Goal: Information Seeking & Learning: Learn about a topic

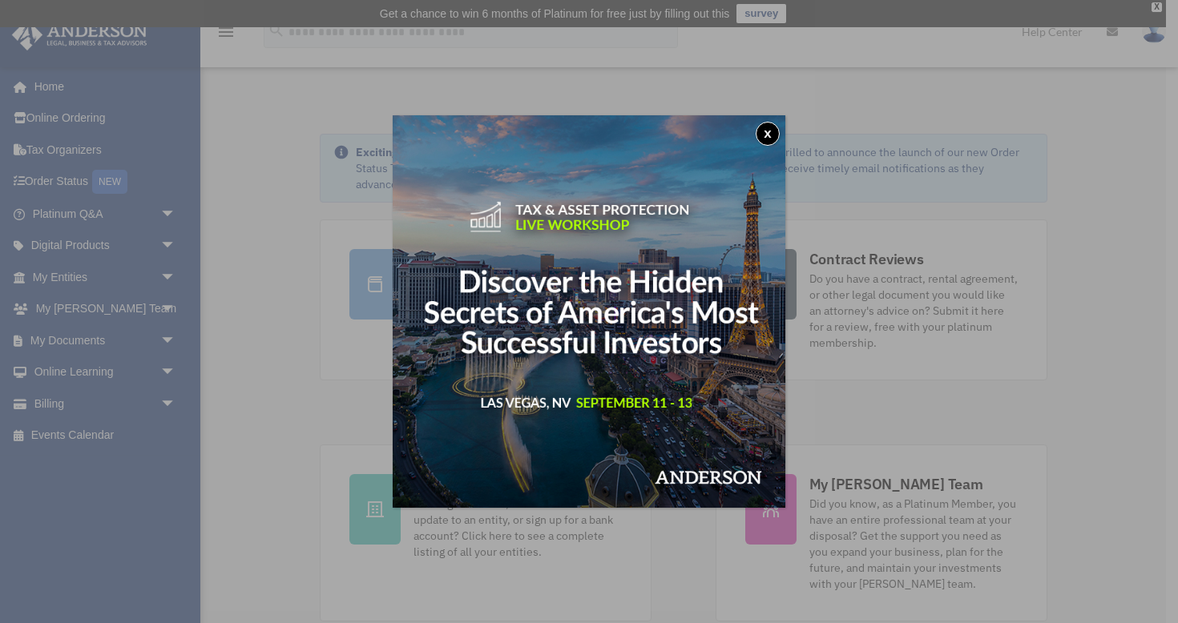
click at [767, 133] on button "x" at bounding box center [767, 134] width 24 height 24
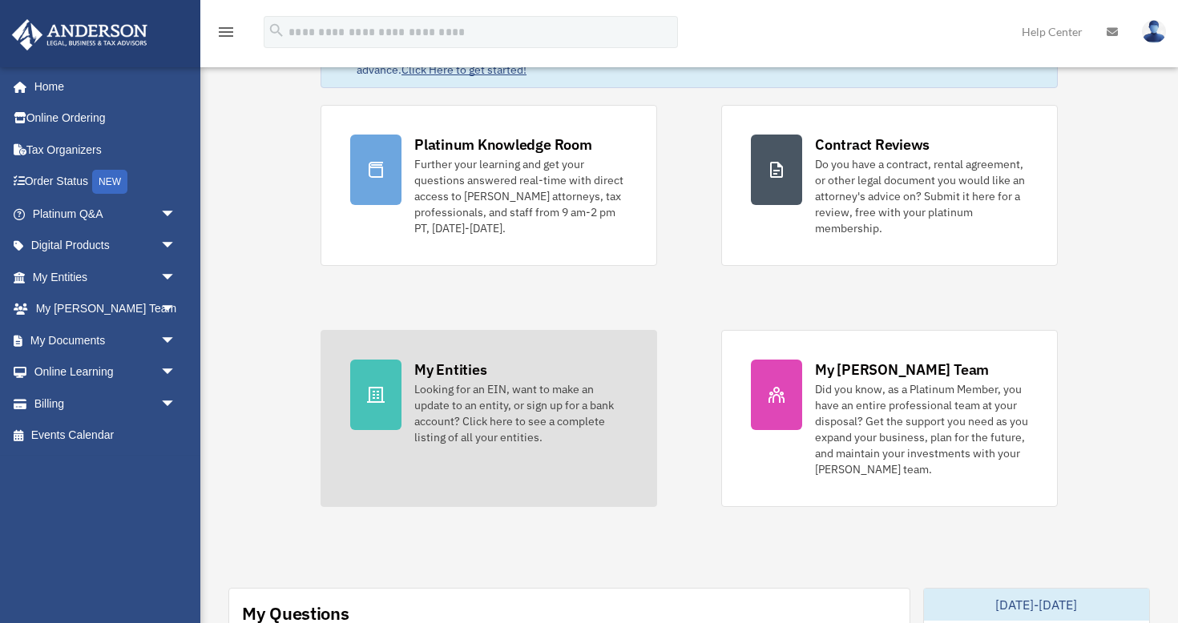
scroll to position [115, 0]
click at [534, 417] on div "Looking for an EIN, want to make an update to an entity, or sign up for a bank …" at bounding box center [520, 413] width 213 height 64
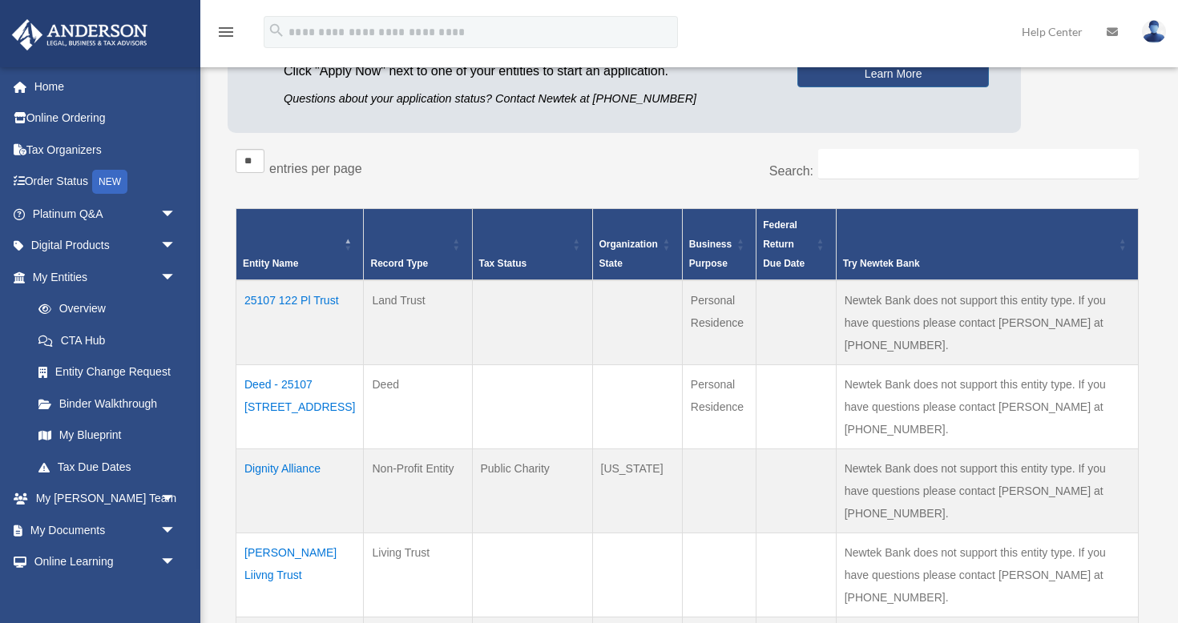
scroll to position [227, 0]
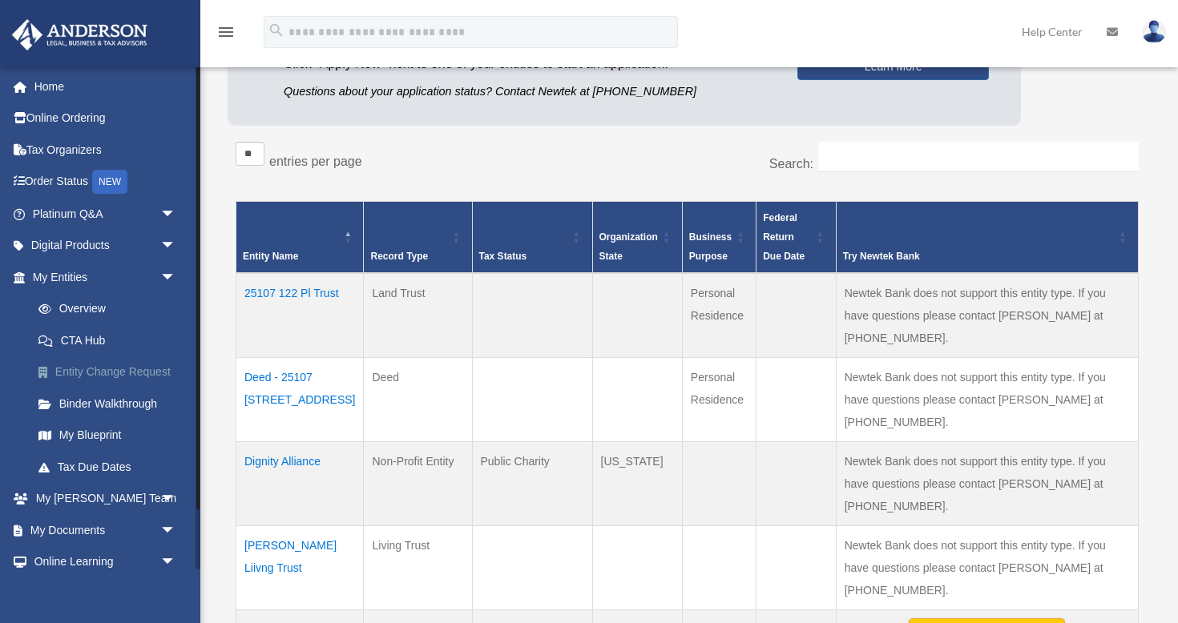
click at [122, 376] on link "Entity Change Request" at bounding box center [111, 372] width 178 height 32
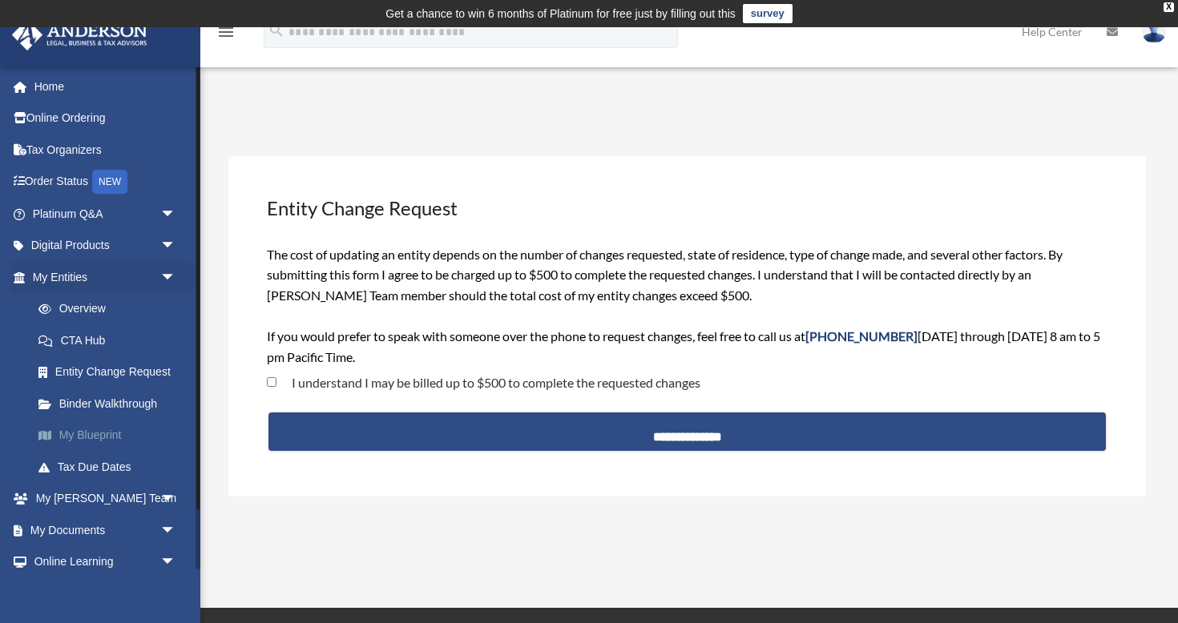
click at [89, 431] on link "My Blueprint" at bounding box center [111, 436] width 178 height 32
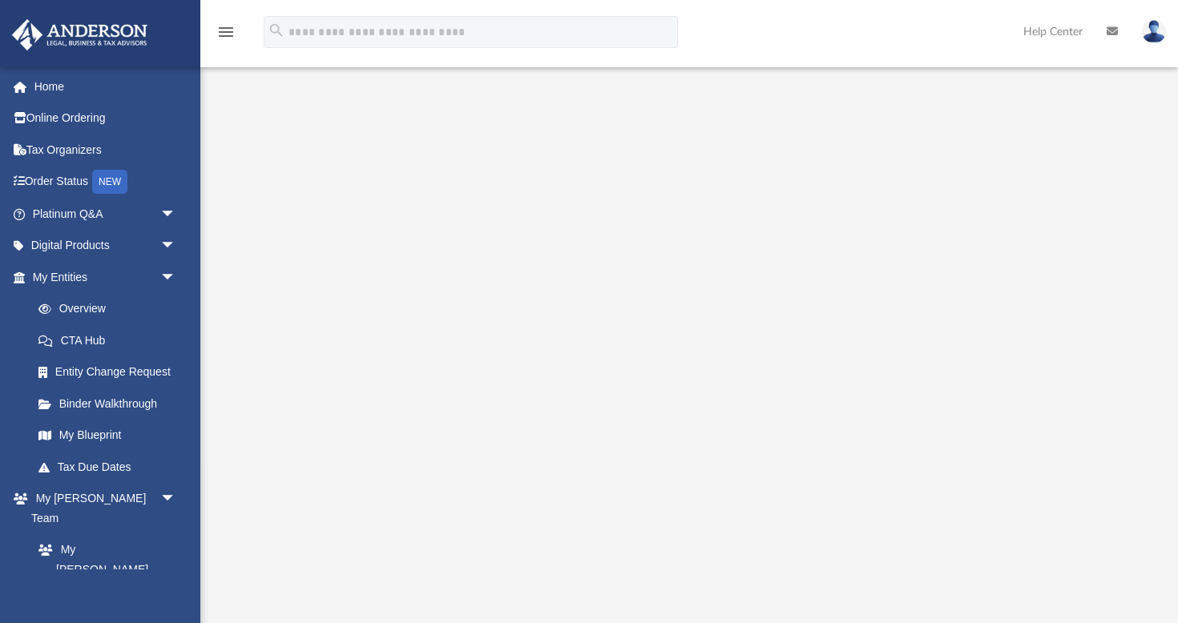
scroll to position [122, 0]
click at [107, 466] on link "Tax Due Dates" at bounding box center [111, 467] width 178 height 32
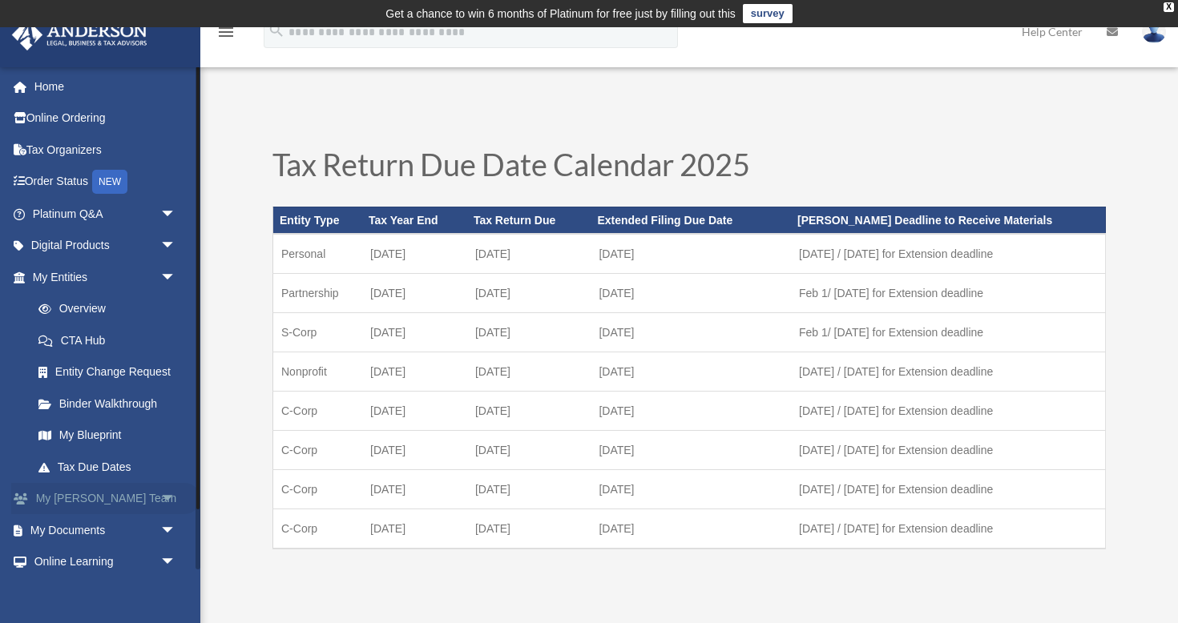
click at [84, 500] on link "My Anderson Team arrow_drop_down" at bounding box center [105, 499] width 189 height 32
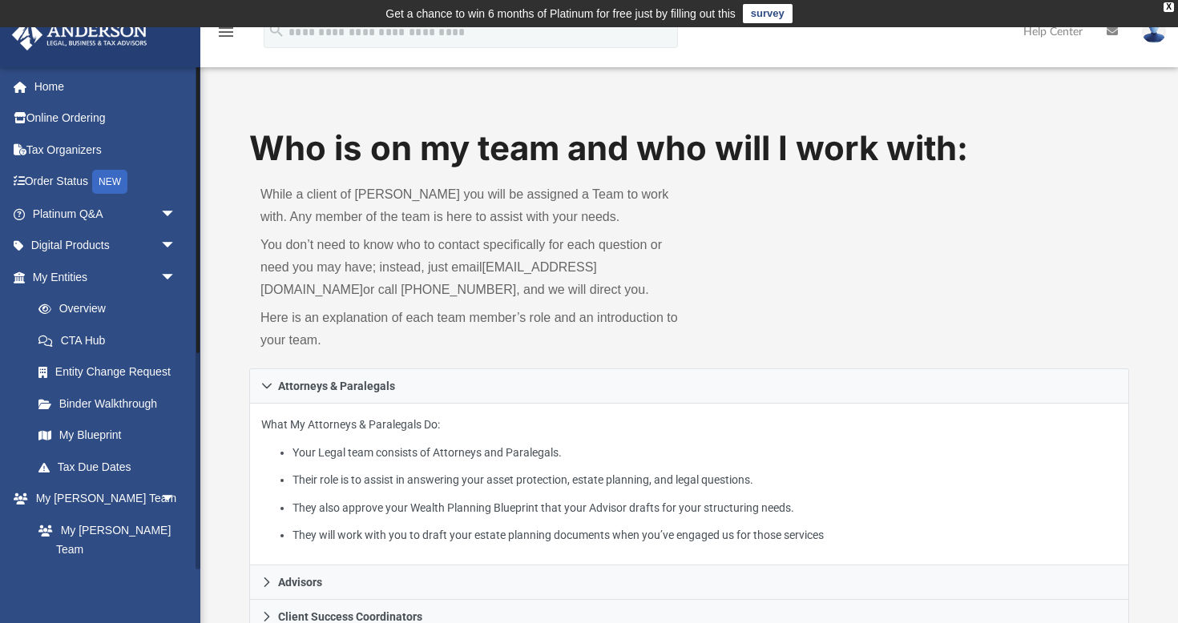
click at [125, 566] on link "[PERSON_NAME] System" at bounding box center [111, 591] width 178 height 51
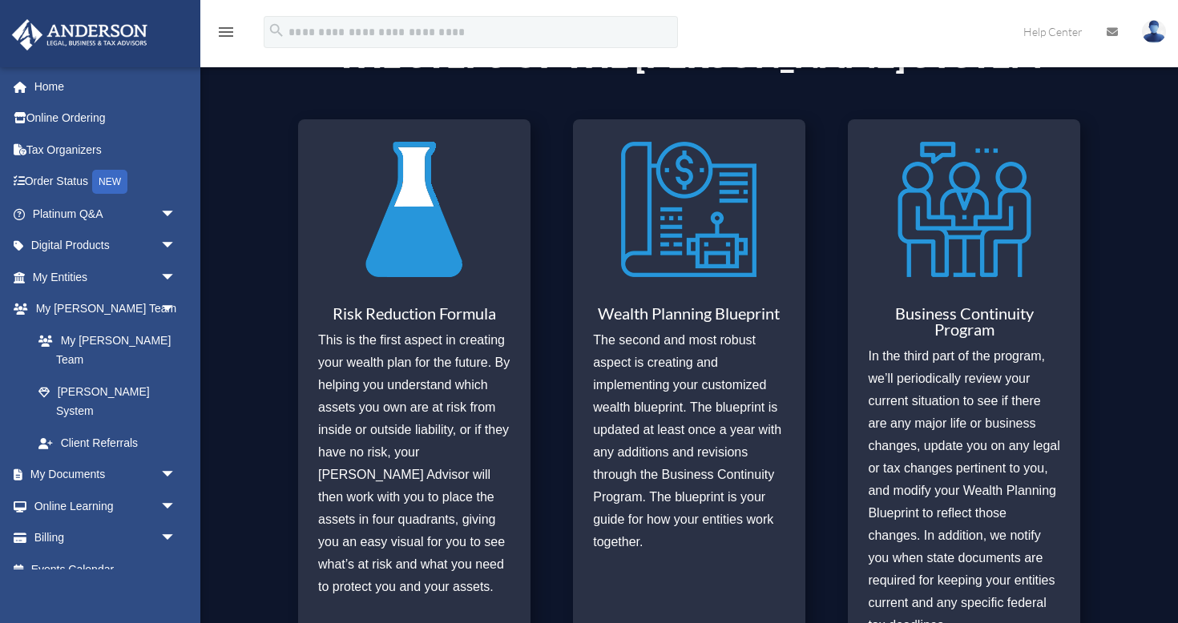
scroll to position [618, 0]
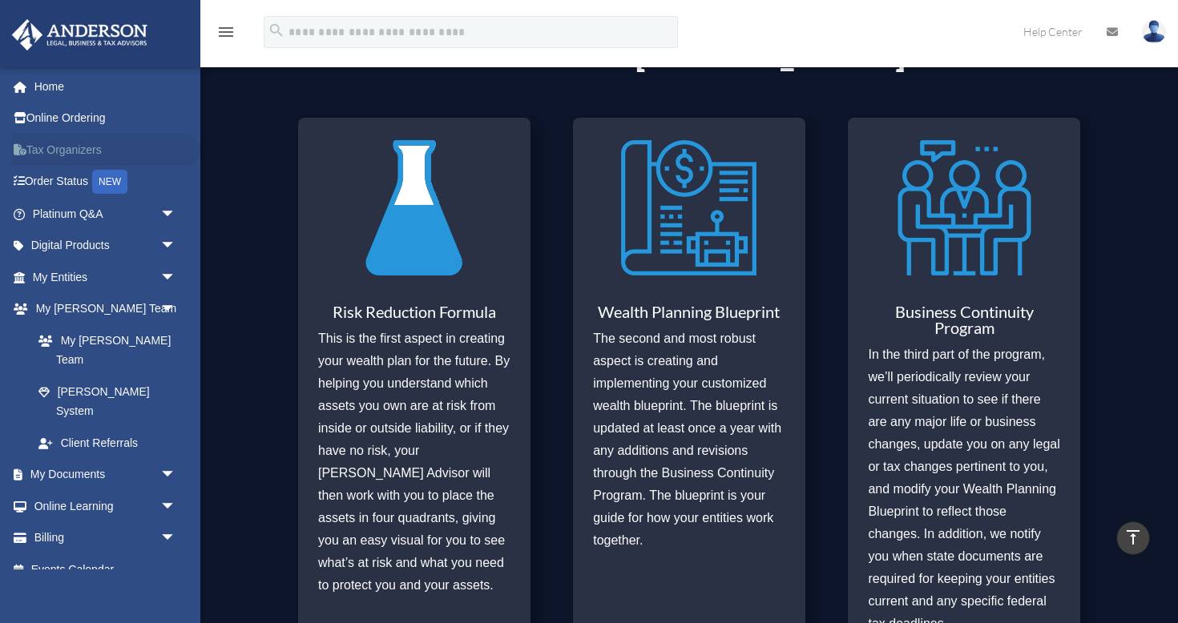
click at [75, 153] on link "Tax Organizers" at bounding box center [105, 150] width 189 height 32
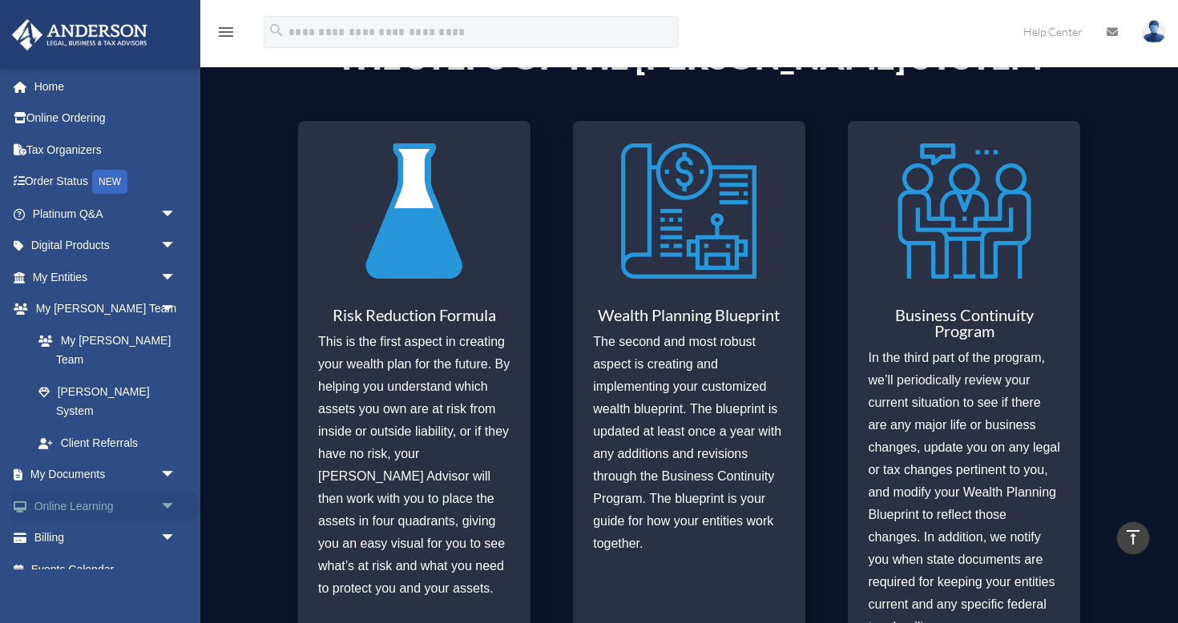
click at [122, 490] on link "Online Learning arrow_drop_down" at bounding box center [105, 506] width 189 height 32
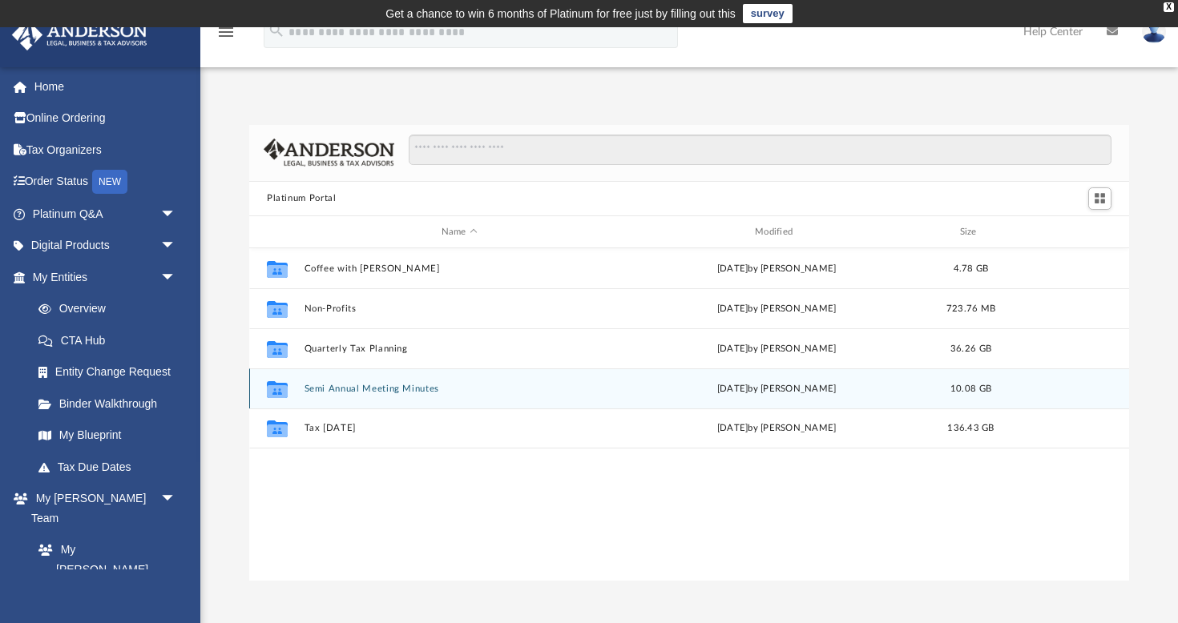
click at [331, 389] on button "Semi Annual Meeting Minutes" at bounding box center [459, 389] width 310 height 10
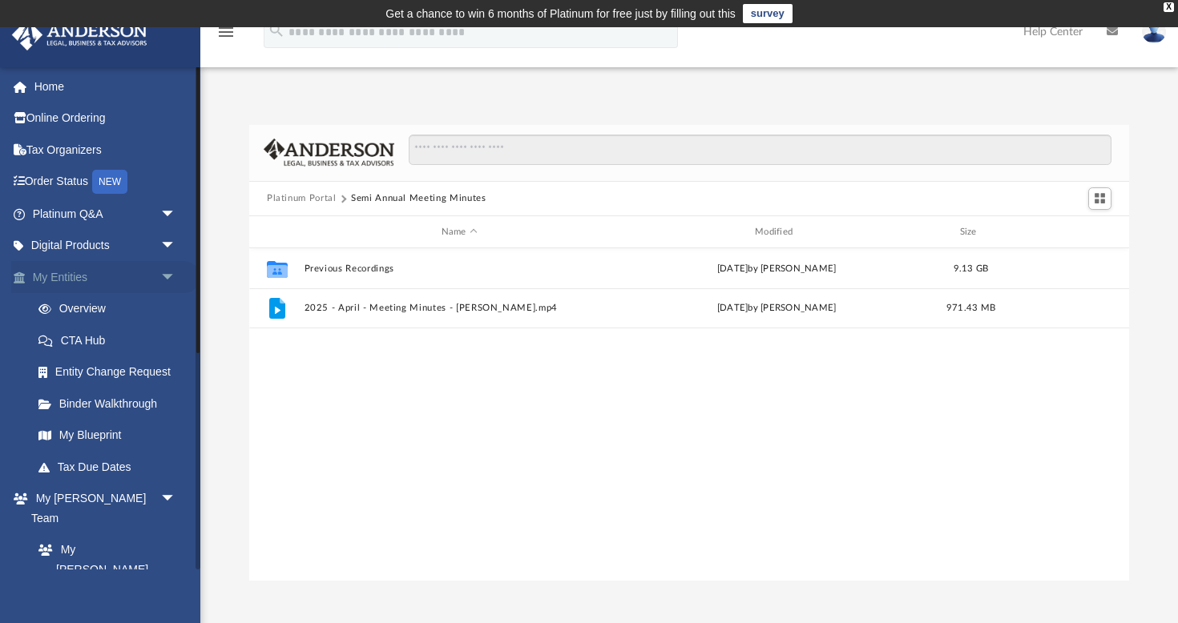
click at [81, 272] on link "My Entities arrow_drop_down" at bounding box center [105, 277] width 189 height 32
click at [167, 274] on span "arrow_drop_down" at bounding box center [176, 277] width 32 height 33
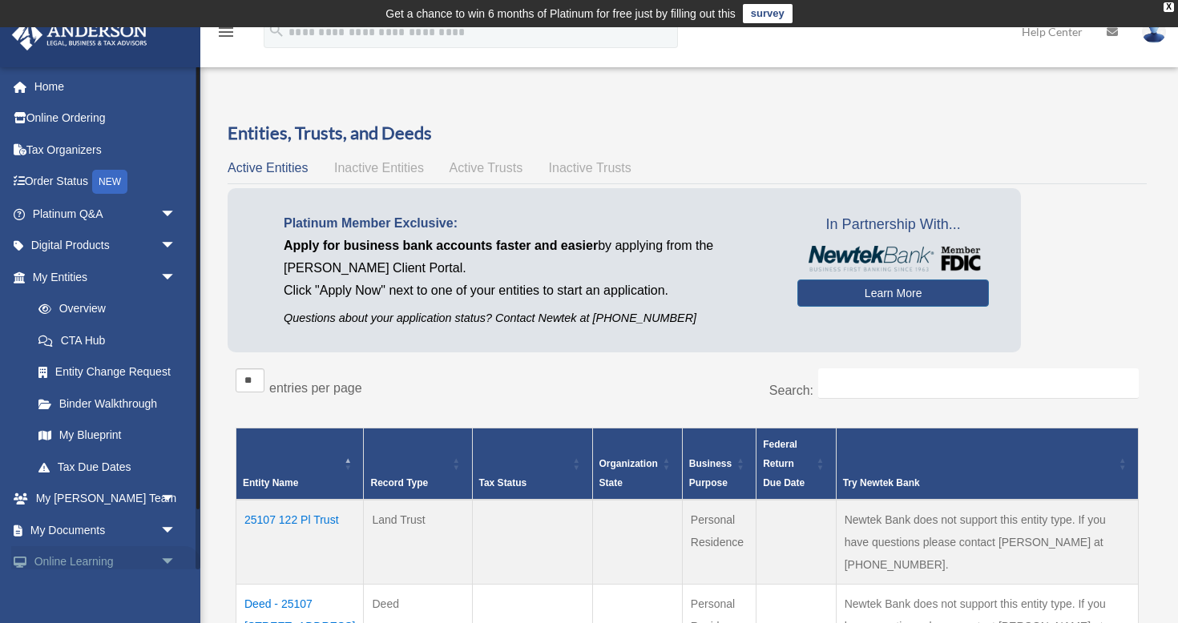
click at [169, 557] on span "arrow_drop_down" at bounding box center [176, 562] width 32 height 33
click at [163, 553] on span "arrow_drop_up" at bounding box center [176, 562] width 32 height 33
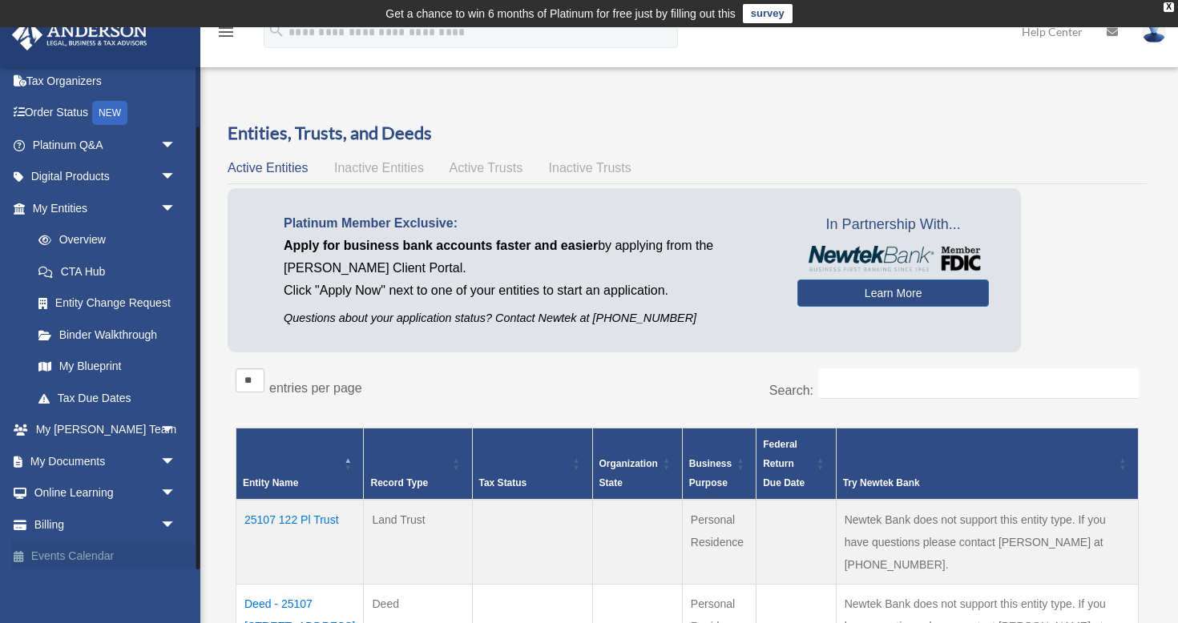
scroll to position [68, 0]
click at [167, 489] on span "arrow_drop_down" at bounding box center [176, 494] width 32 height 33
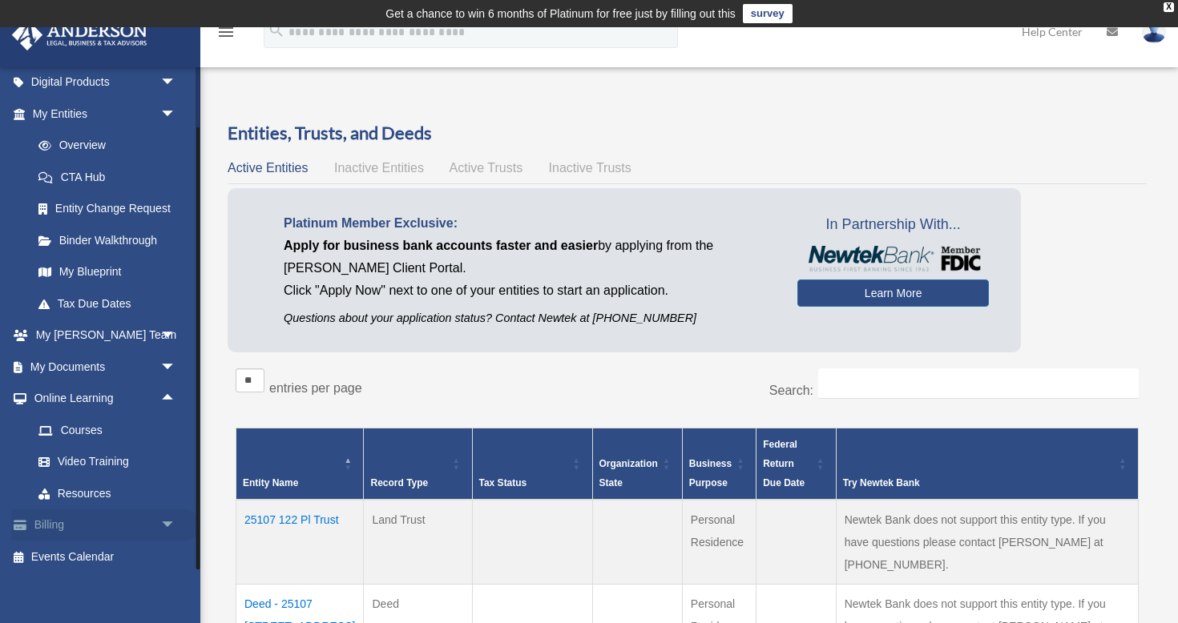
scroll to position [162, 0]
click at [89, 454] on link "Video Training" at bounding box center [111, 464] width 178 height 32
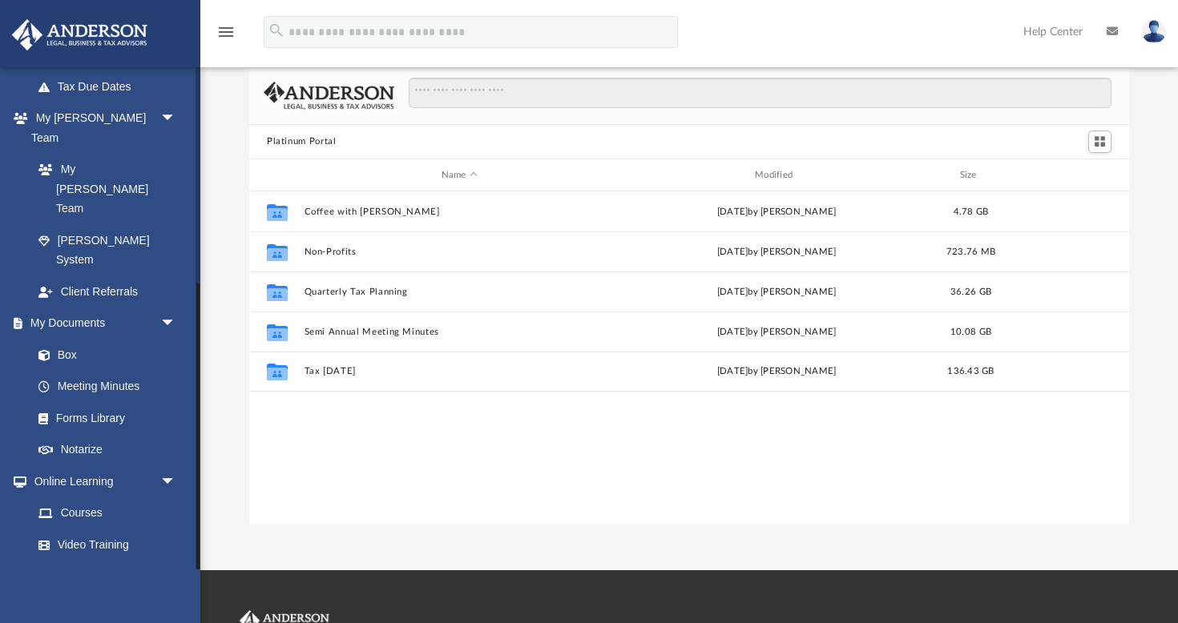
scroll to position [57, 0]
click at [95, 497] on link "Courses" at bounding box center [111, 513] width 178 height 32
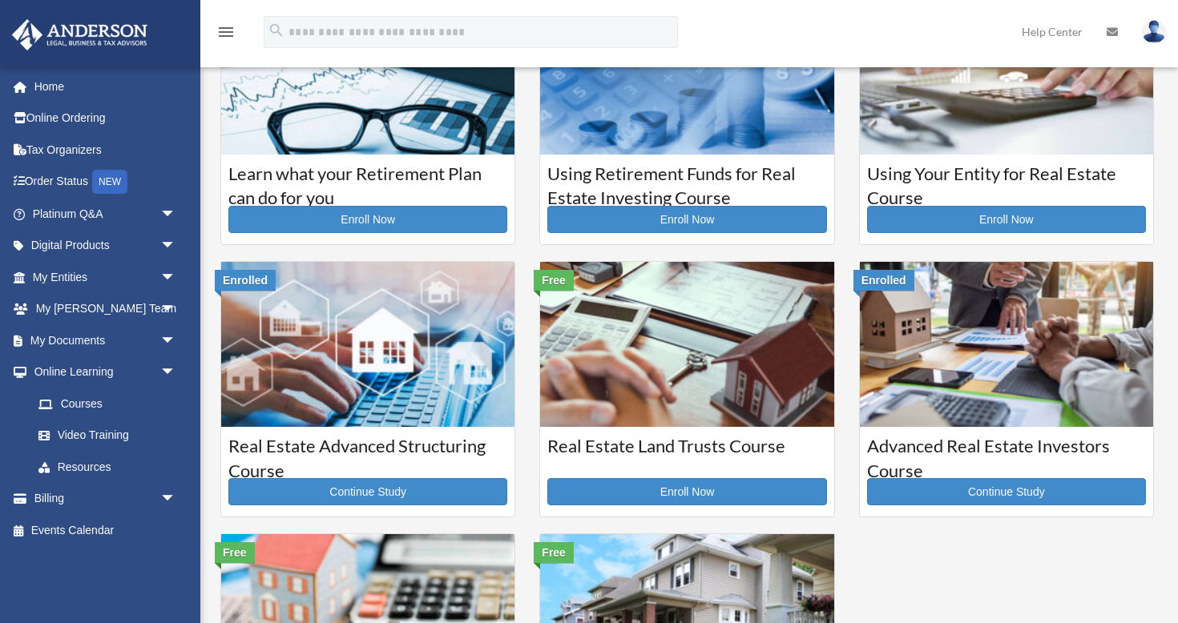
scroll to position [139, 0]
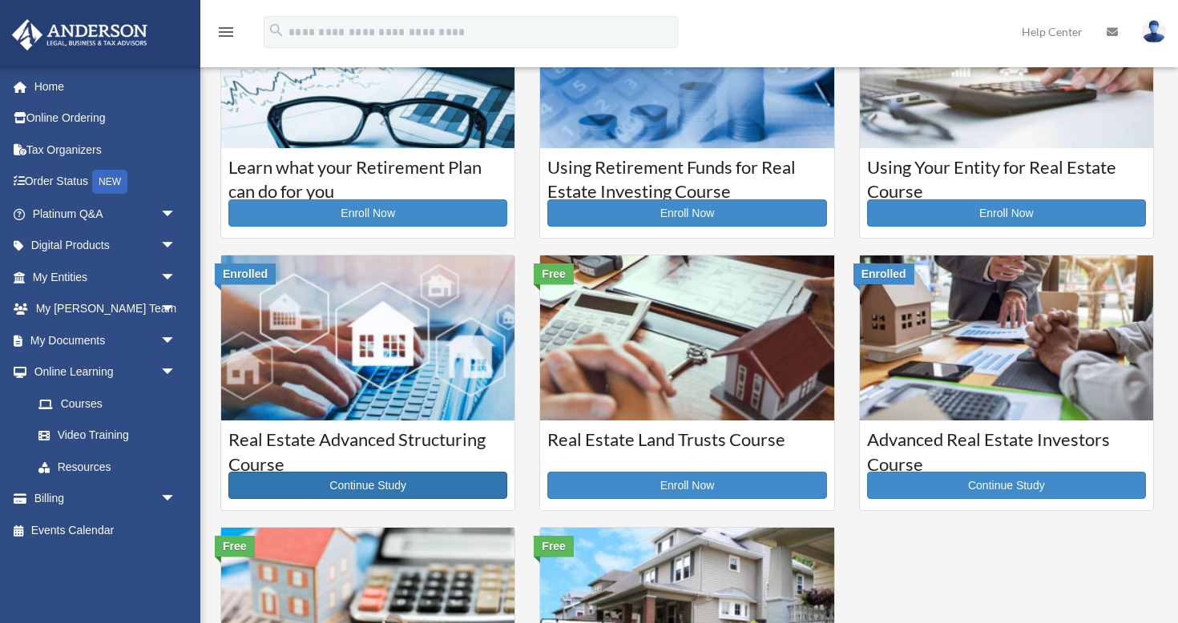
click at [368, 482] on link "Continue Study" at bounding box center [367, 485] width 279 height 27
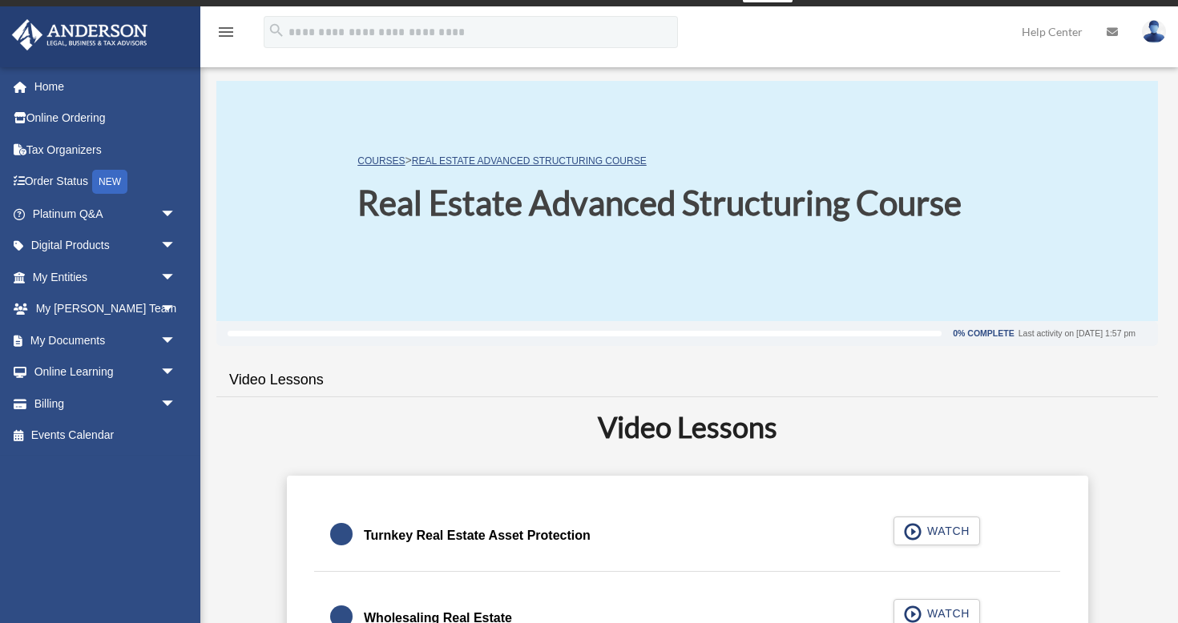
scroll to position [18, 0]
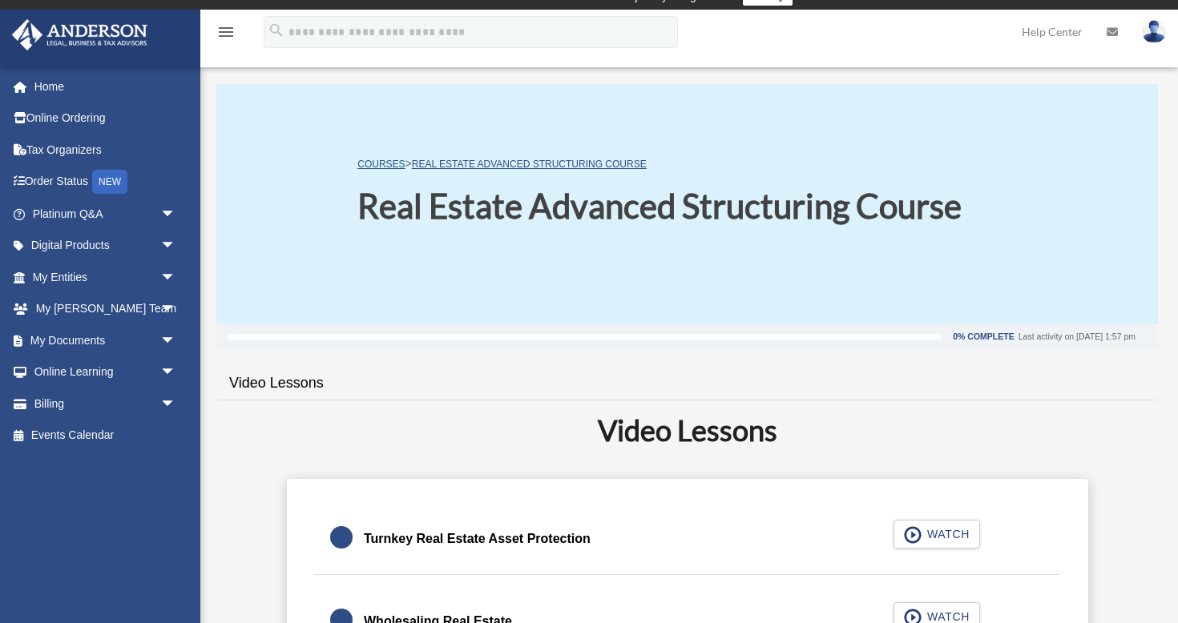
click at [391, 164] on link "COURSES" at bounding box center [380, 164] width 47 height 11
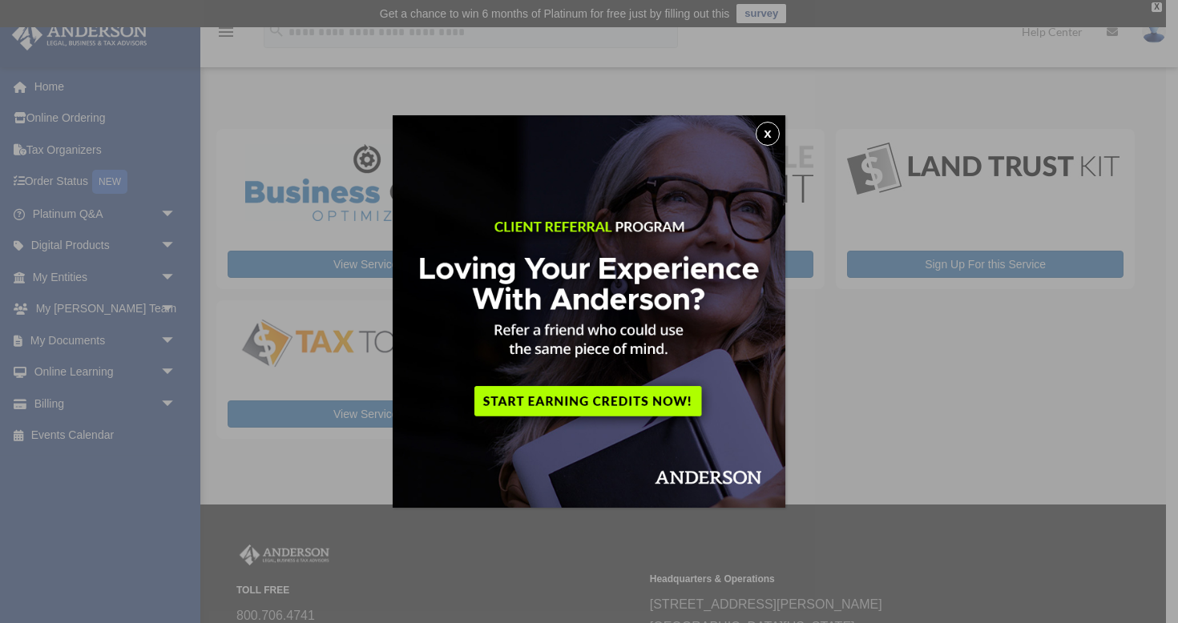
click at [770, 138] on button "x" at bounding box center [767, 134] width 24 height 24
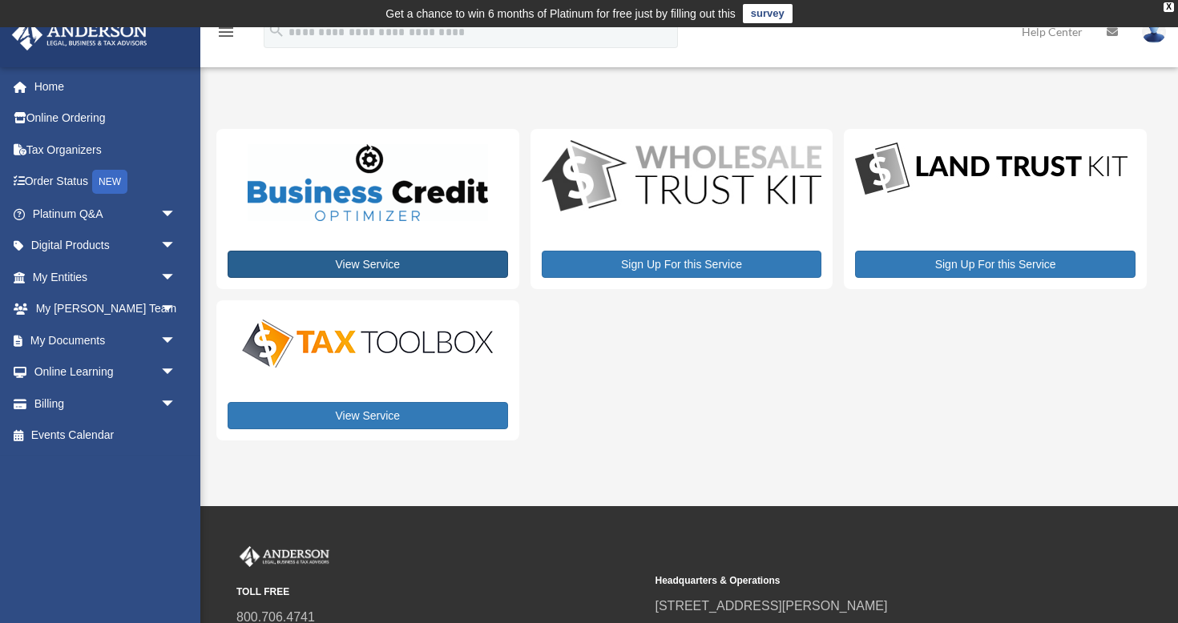
click at [355, 258] on link "View Service" at bounding box center [368, 264] width 280 height 27
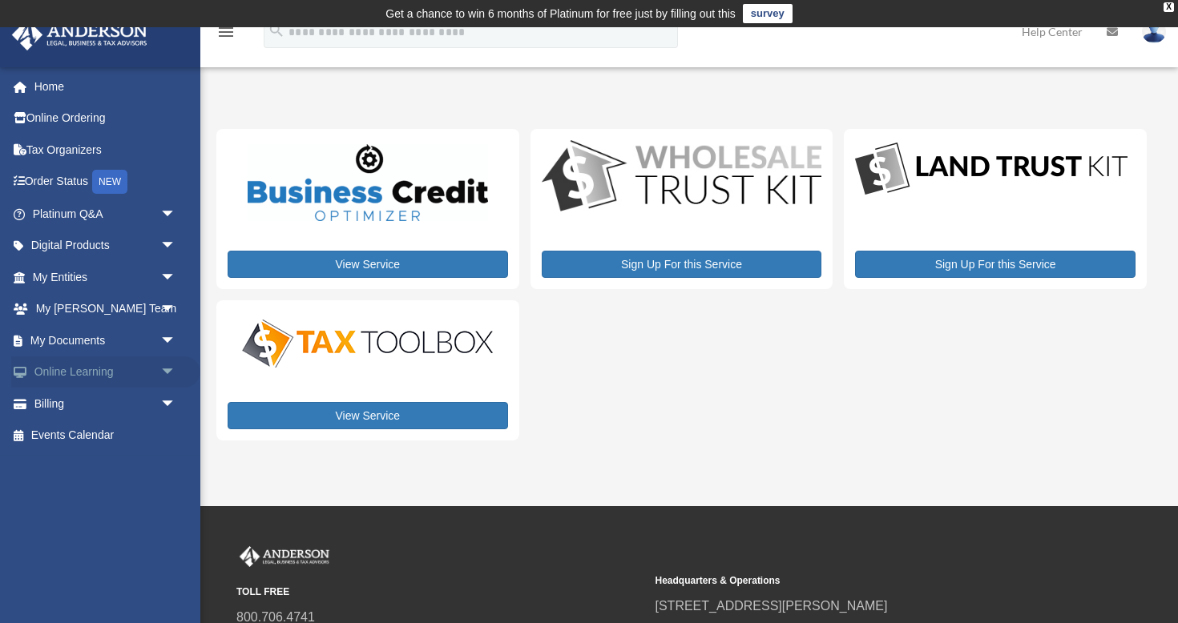
click at [147, 368] on link "Online Learning arrow_drop_down" at bounding box center [105, 372] width 189 height 32
click at [169, 366] on span "arrow_drop_down" at bounding box center [176, 372] width 32 height 33
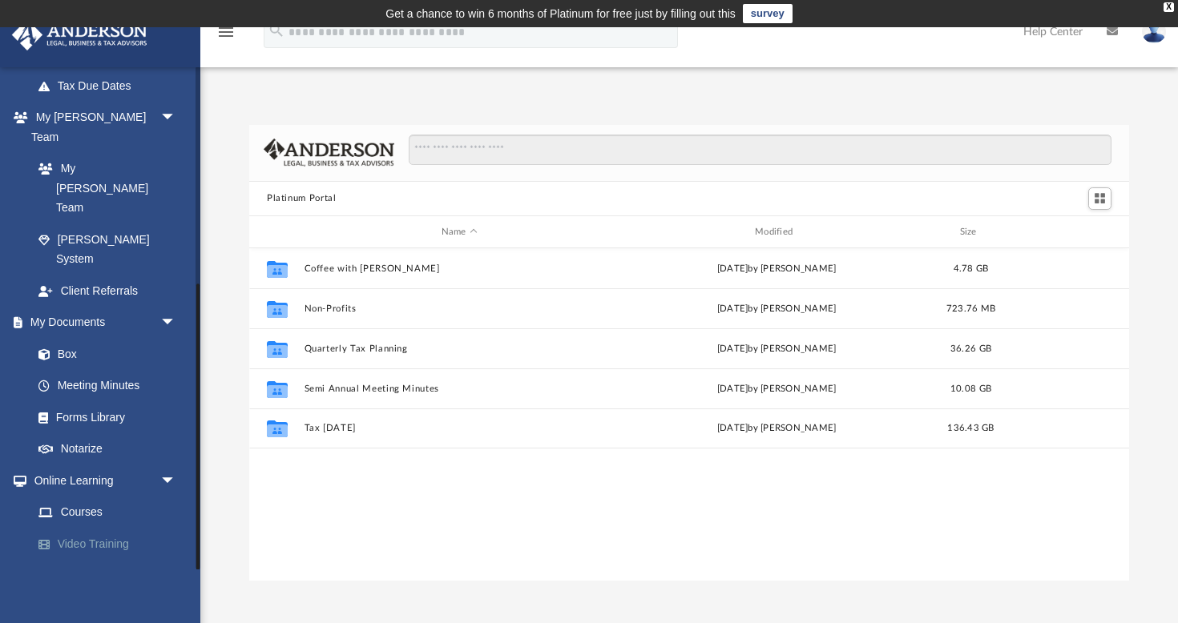
scroll to position [381, 0]
click at [91, 497] on link "Courses" at bounding box center [111, 513] width 178 height 32
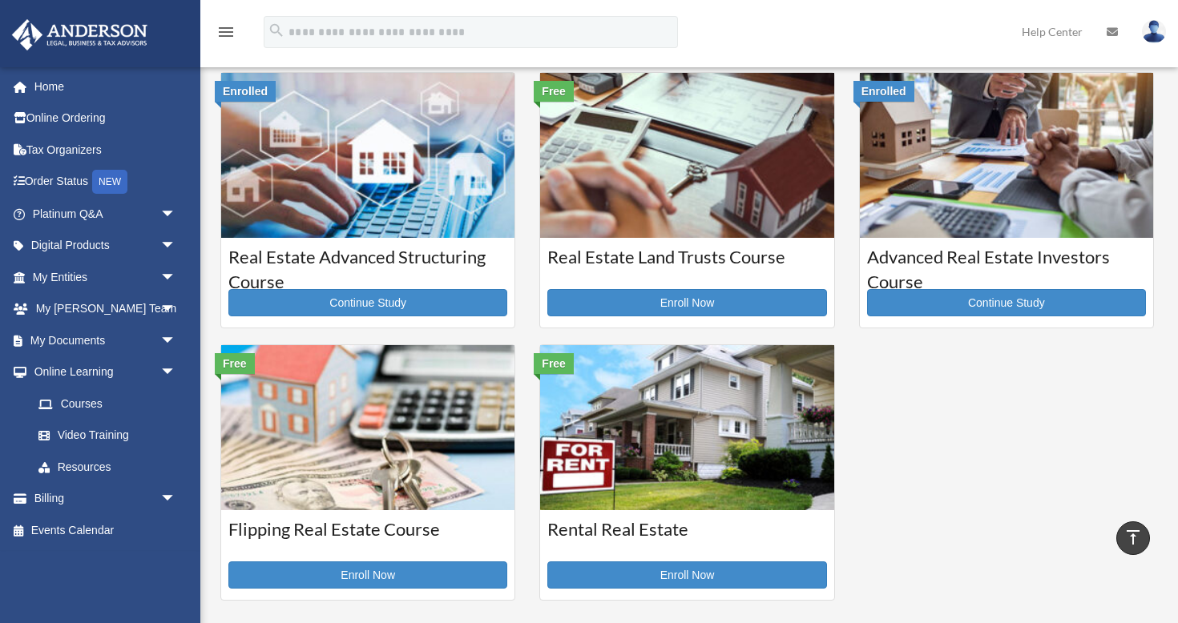
scroll to position [322, 0]
click at [654, 494] on img at bounding box center [686, 427] width 293 height 165
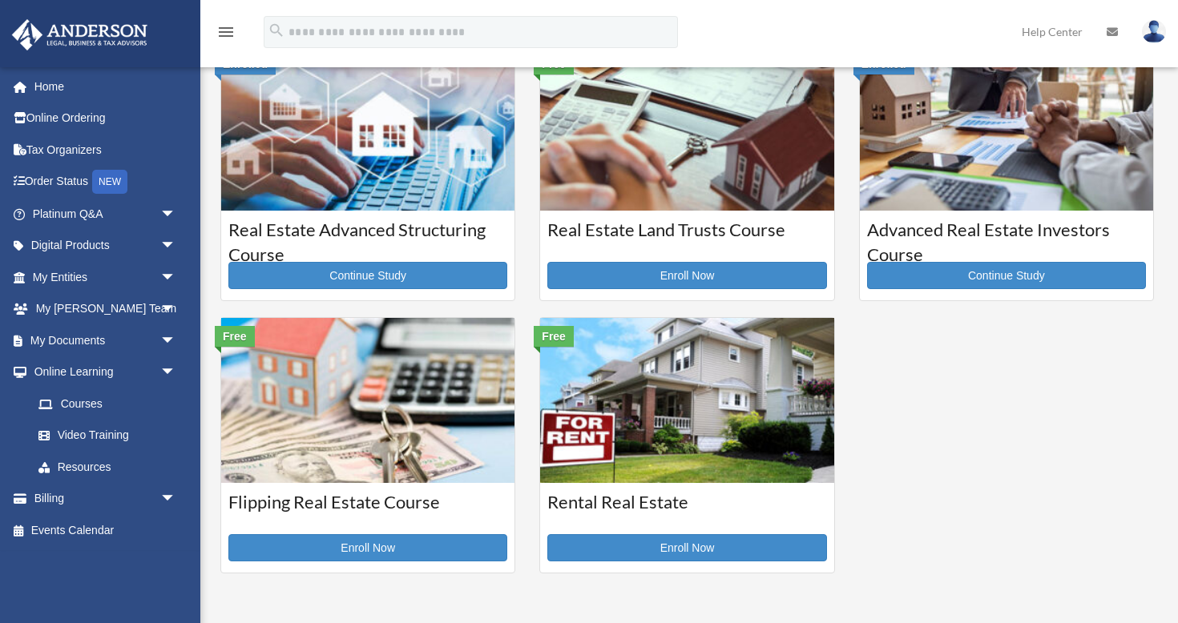
scroll to position [322, 0]
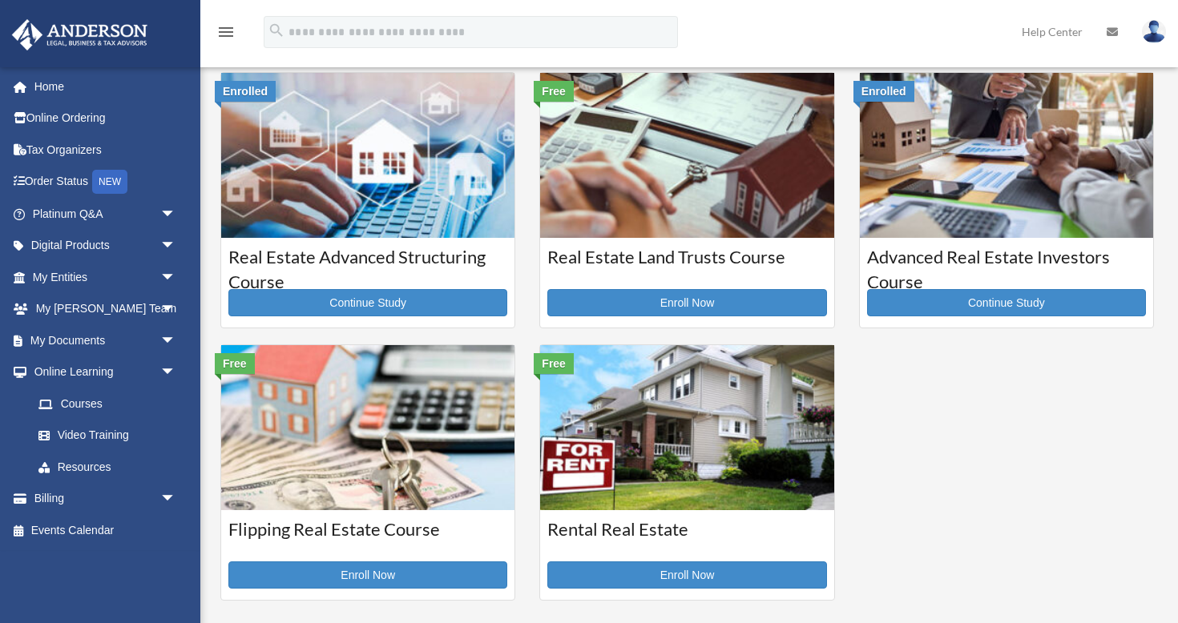
click at [1009, 261] on h3 "Advanced Real Estate Investors Course" at bounding box center [1006, 265] width 279 height 40
click at [1001, 299] on link "Continue Study" at bounding box center [1006, 302] width 279 height 27
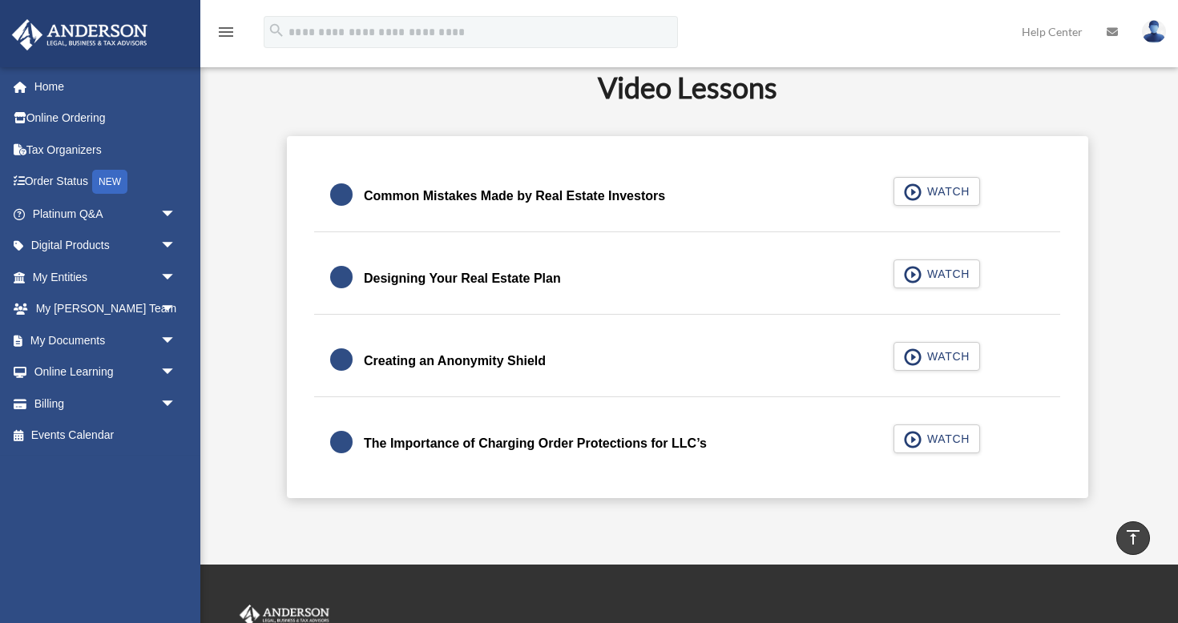
scroll to position [331, 0]
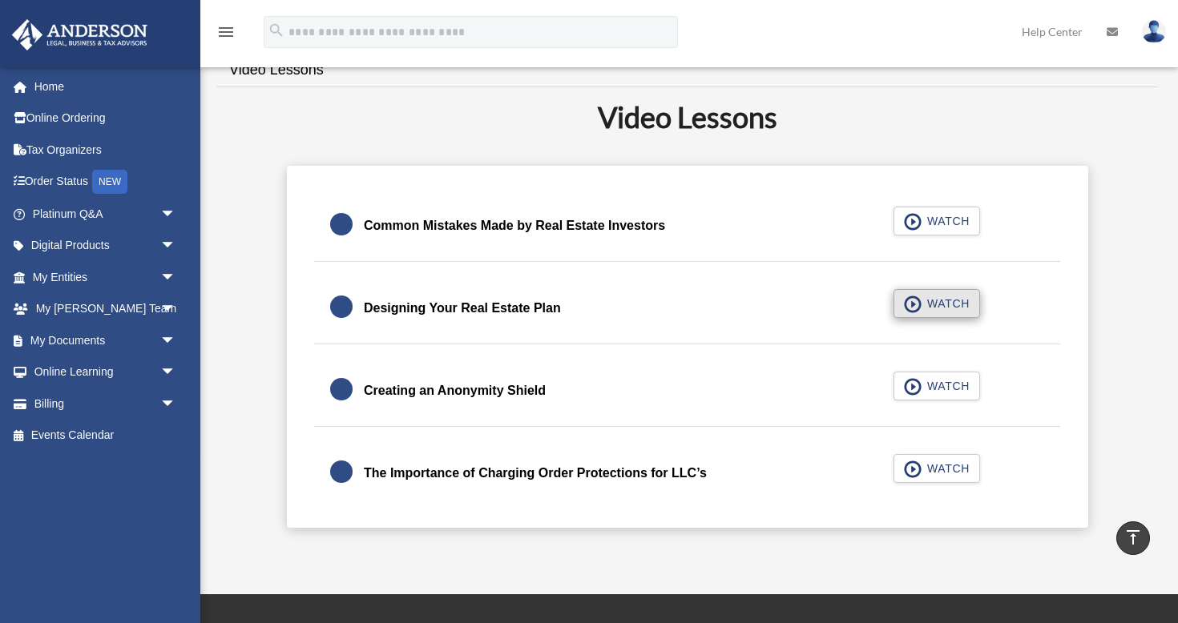
click at [940, 308] on span "WATCH" at bounding box center [945, 304] width 47 height 16
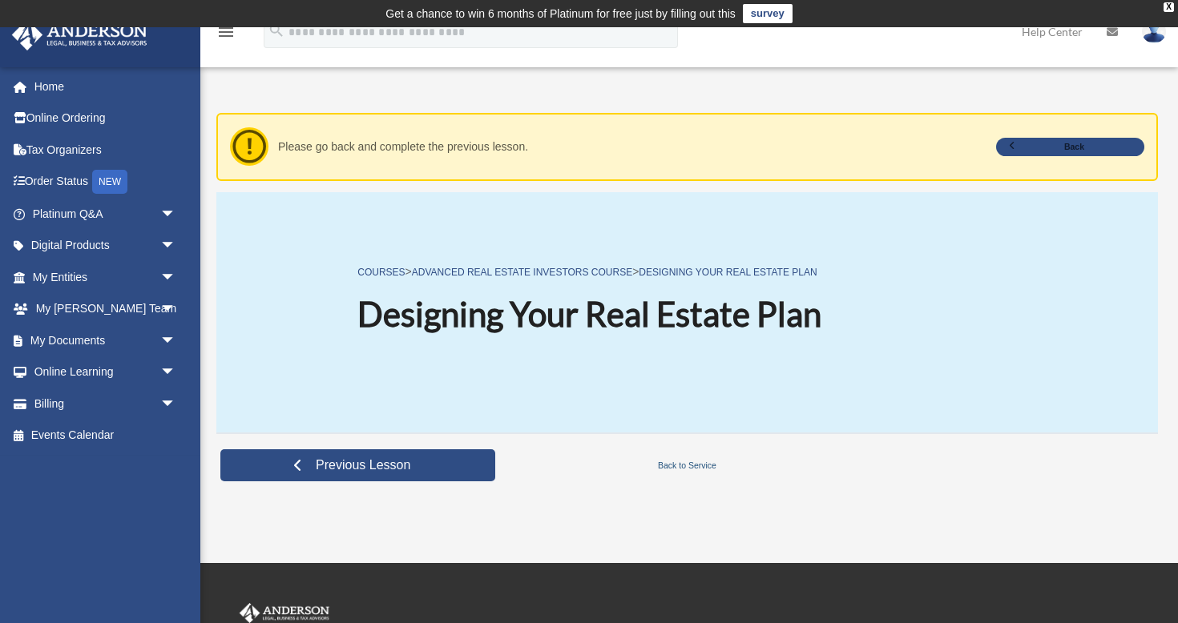
scroll to position [10, 0]
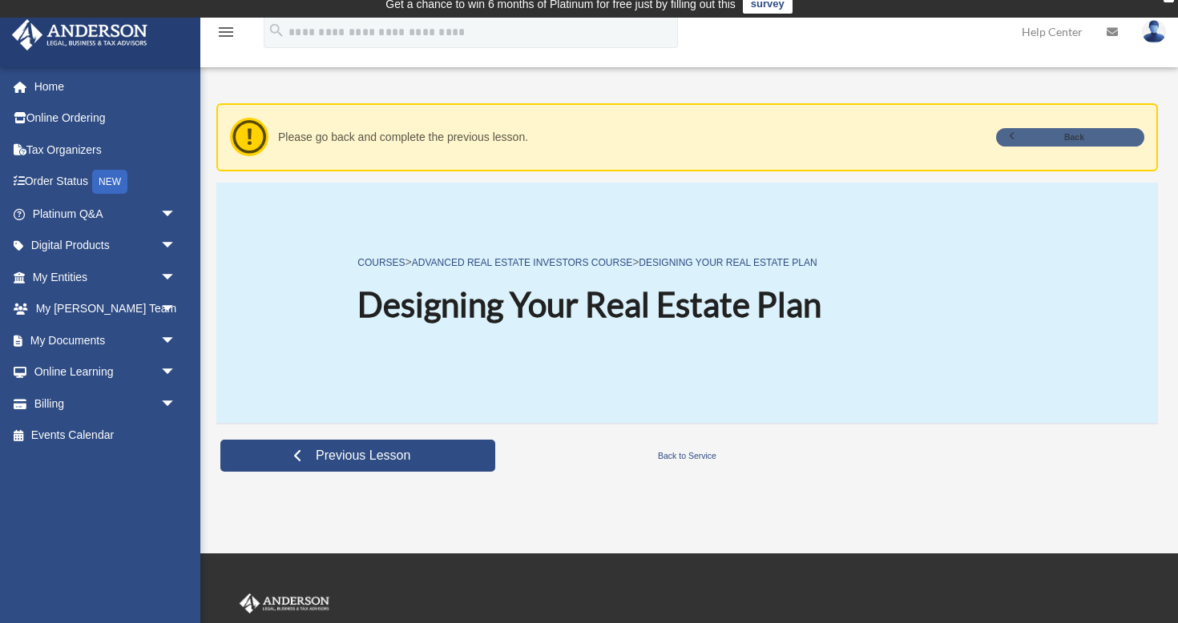
click at [1037, 132] on link "Back" at bounding box center [1070, 137] width 148 height 18
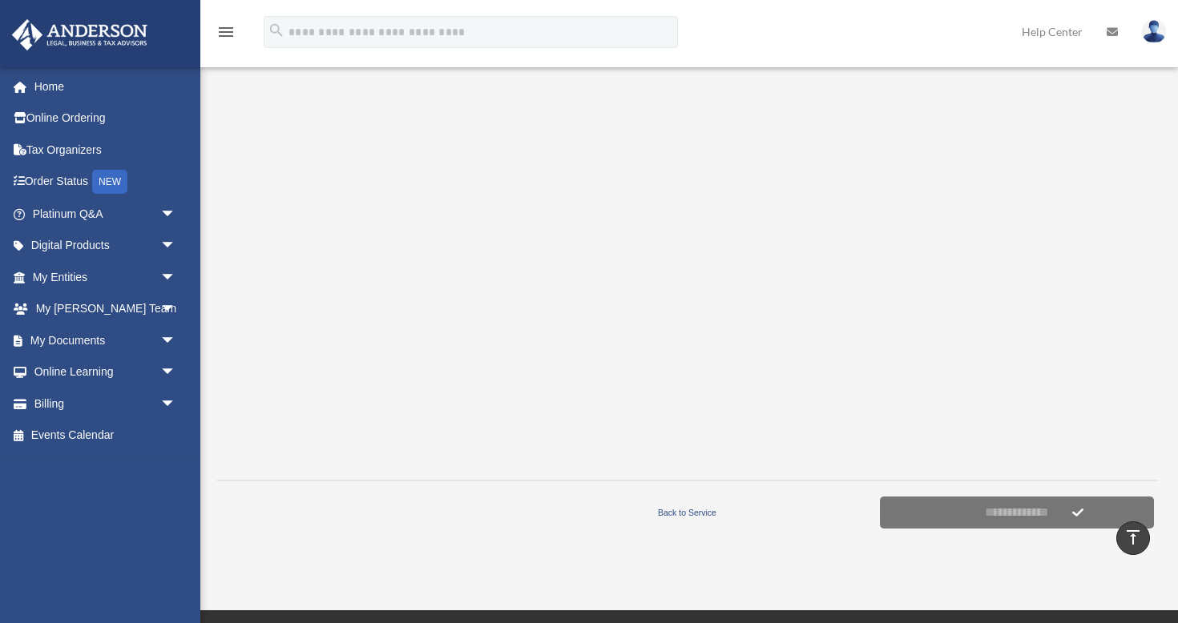
scroll to position [328, 0]
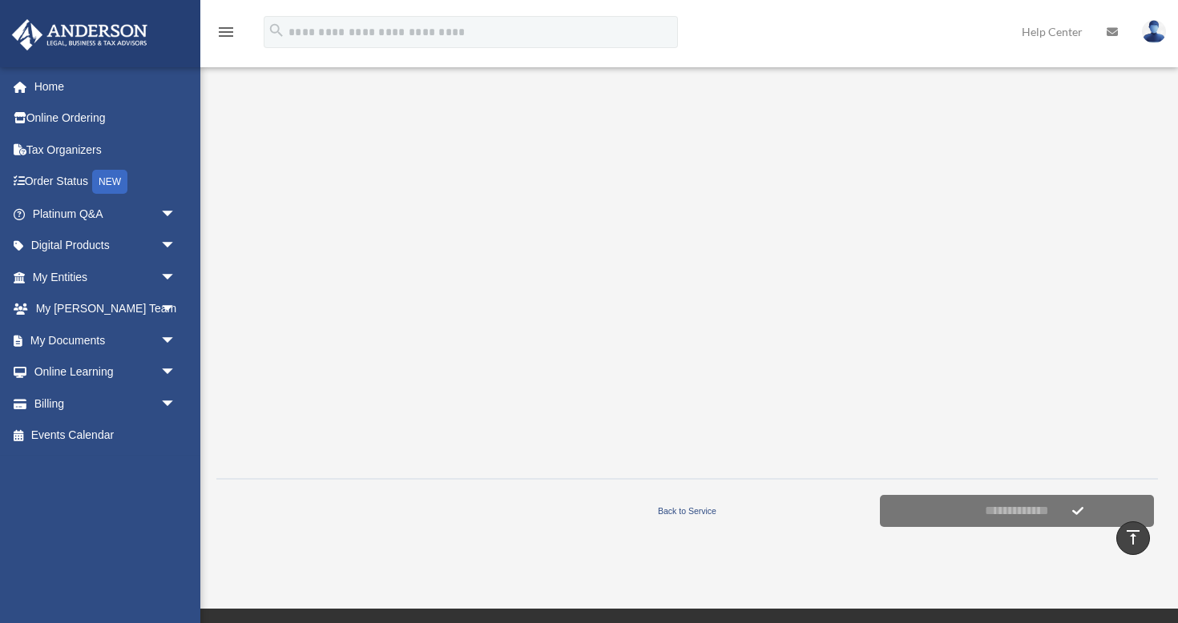
click at [1130, 536] on icon "vertical_align_top" at bounding box center [1132, 537] width 19 height 19
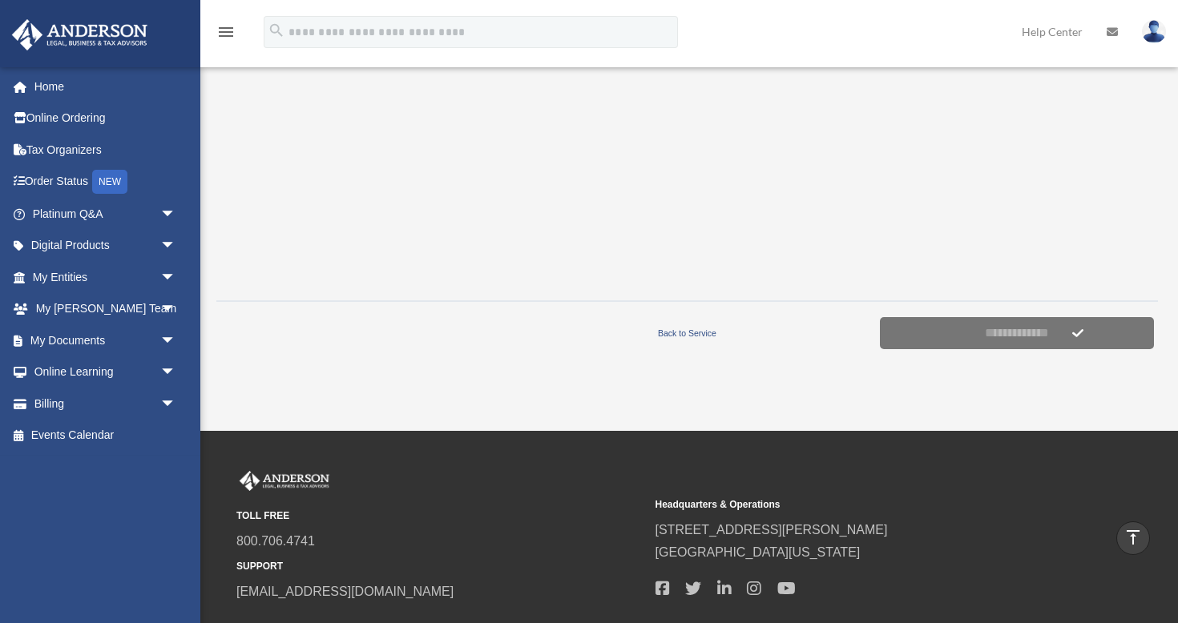
scroll to position [505, 0]
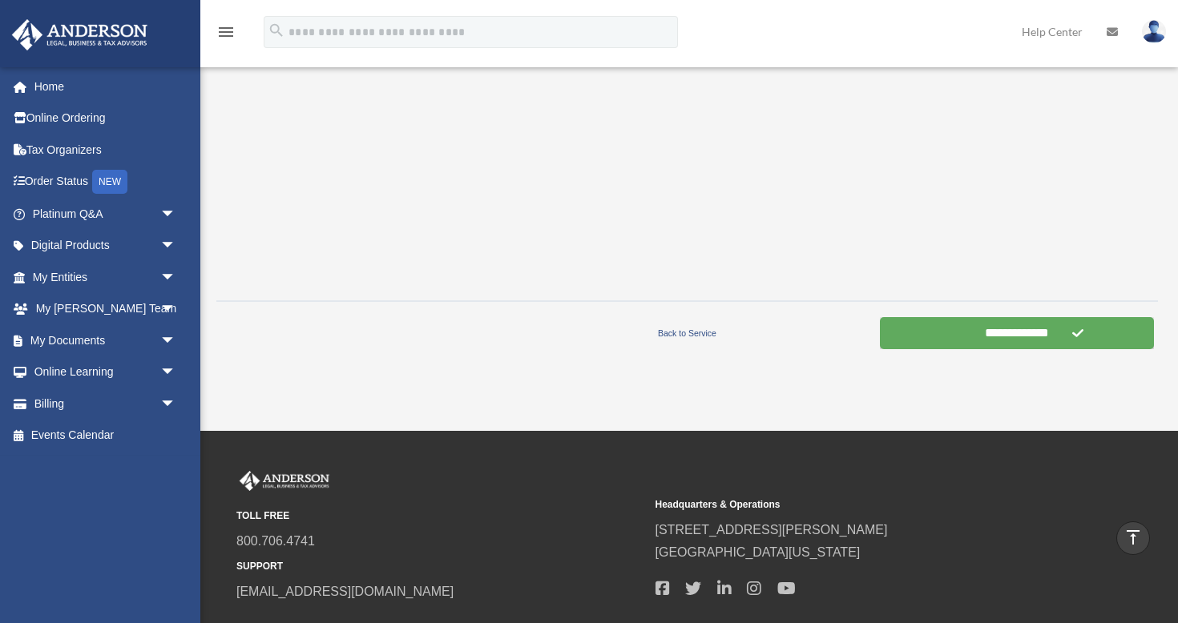
click at [1021, 336] on input "**********" at bounding box center [1017, 333] width 275 height 32
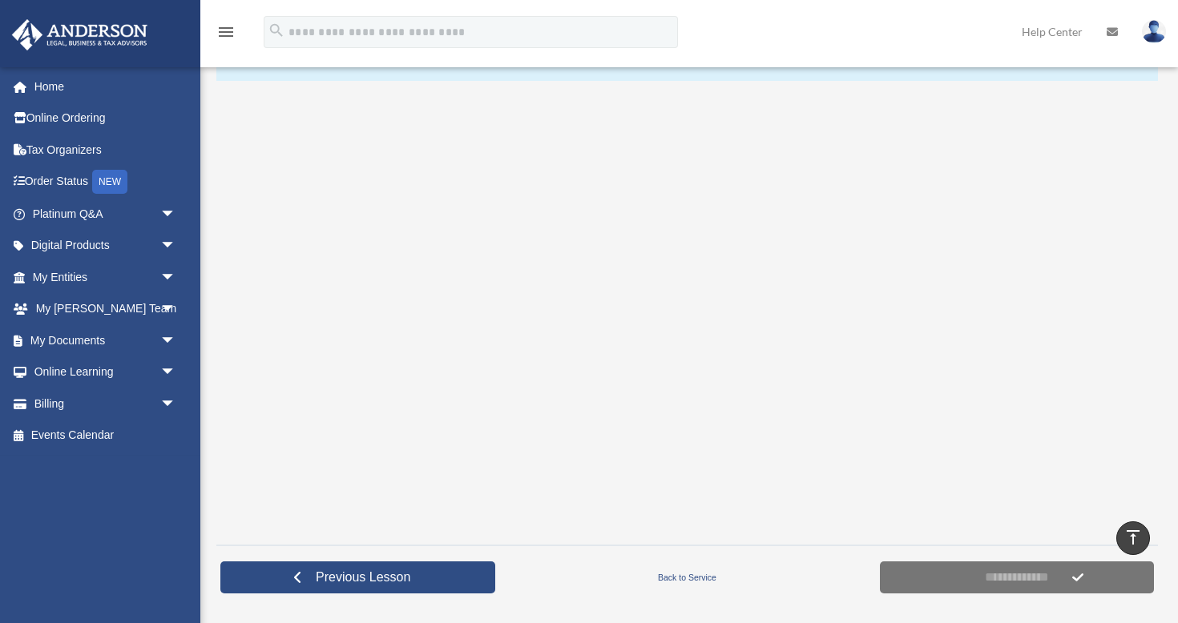
scroll to position [241, 0]
